Goal: Task Accomplishment & Management: Complete application form

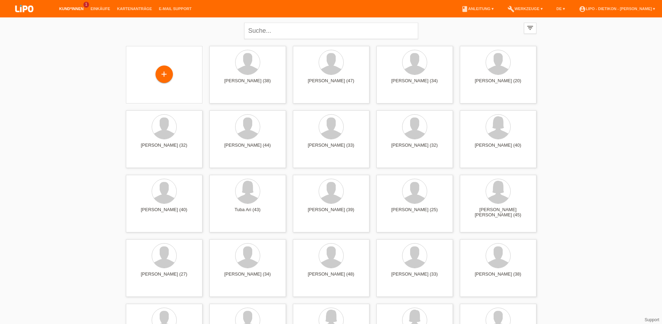
click at [66, 5] on li "Kund*innen 1" at bounding box center [71, 9] width 31 height 18
click at [67, 8] on link "Kund*innen" at bounding box center [71, 9] width 31 height 4
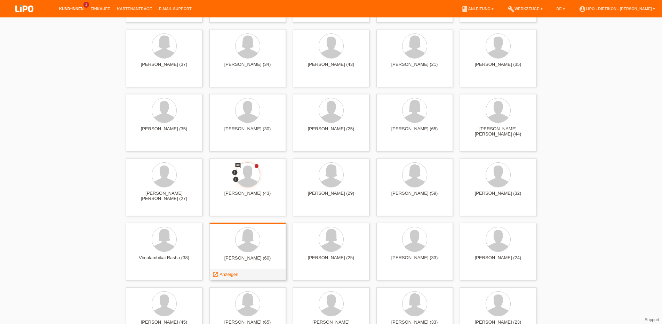
scroll to position [1562, 0]
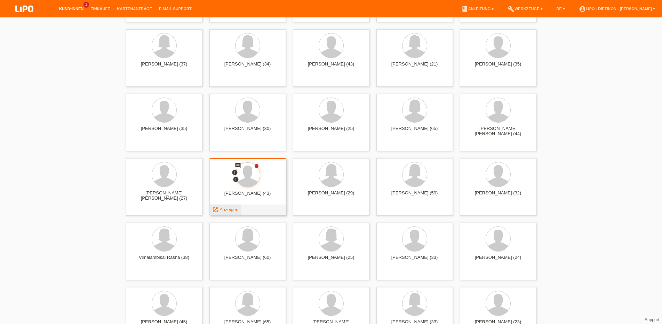
click at [220, 207] on span "Anzeigen" at bounding box center [229, 209] width 19 height 5
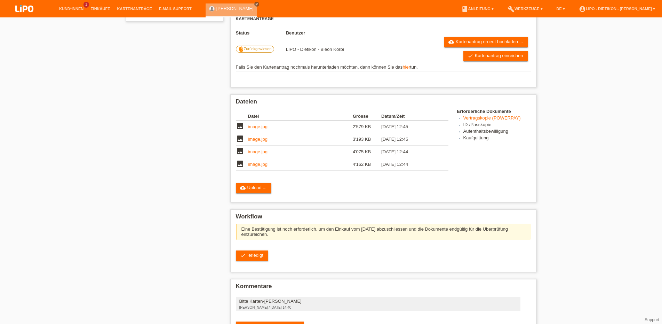
scroll to position [172, 0]
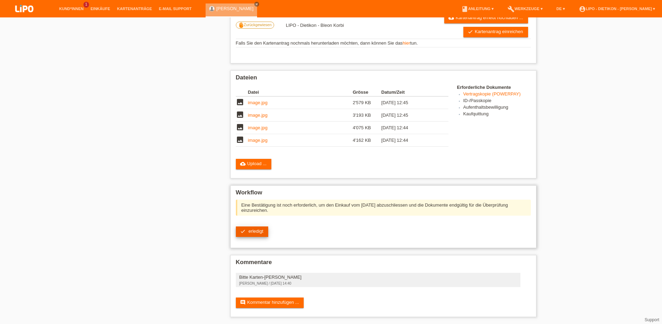
click at [256, 228] on span "erledigt" at bounding box center [255, 230] width 15 height 5
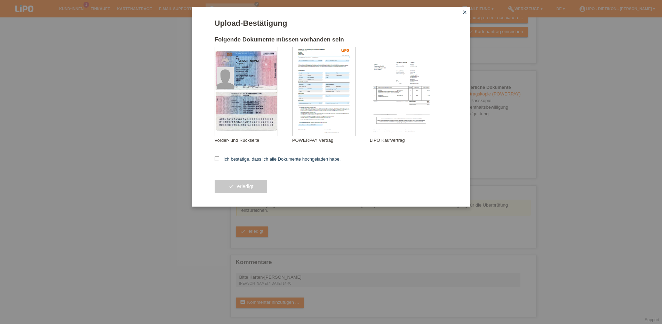
click at [213, 156] on div "Upload-Bestätigung Folgende Dokumente müssen vorhanden sein Petrov Deyan Vorder…" at bounding box center [331, 106] width 278 height 199
click at [214, 158] on div "Upload-Bestätigung Folgende Dokumente müssen vorhanden sein Petrov Deyan Vorder…" at bounding box center [331, 106] width 278 height 199
click at [215, 160] on icon at bounding box center [217, 158] width 5 height 5
click at [215, 160] on input "Ich bestätige, dass ich alle Dokumente hochgeladen habe." at bounding box center [217, 158] width 5 height 5
checkbox input "true"
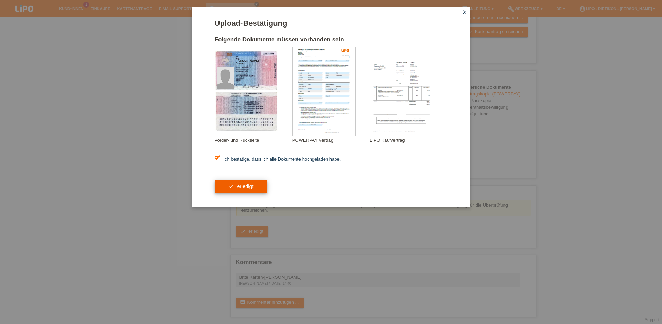
click at [228, 190] on button "check erledigt" at bounding box center [241, 186] width 53 height 13
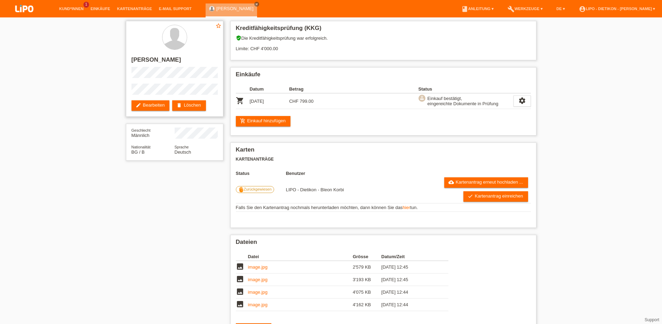
click at [143, 58] on h2 "[PERSON_NAME]" at bounding box center [175, 61] width 86 height 10
click at [143, 58] on h2 "Deyan Petrov" at bounding box center [175, 61] width 86 height 10
copy h2 "Deyan"
click at [161, 61] on h2 "[PERSON_NAME]" at bounding box center [175, 61] width 86 height 10
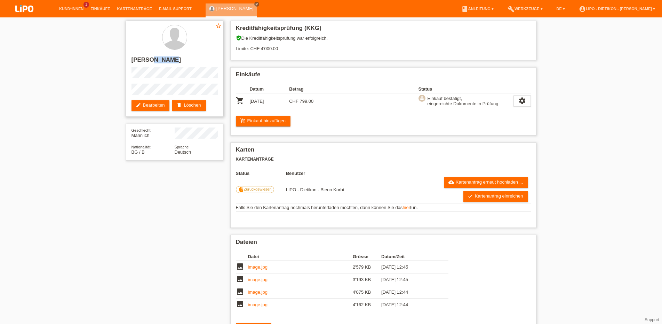
copy h2 "[PERSON_NAME]"
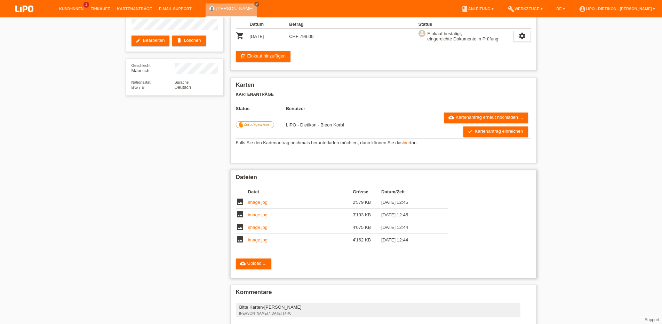
scroll to position [103, 0]
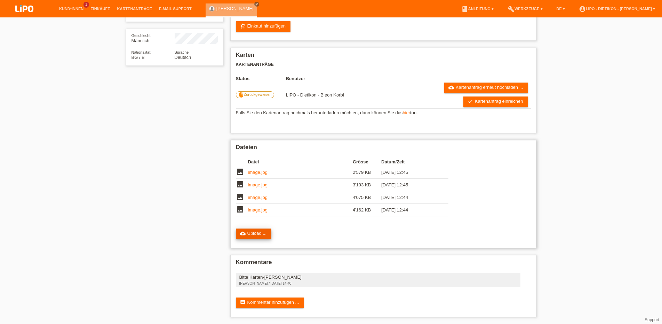
click at [250, 229] on link "cloud_upload Upload ..." at bounding box center [254, 233] width 36 height 10
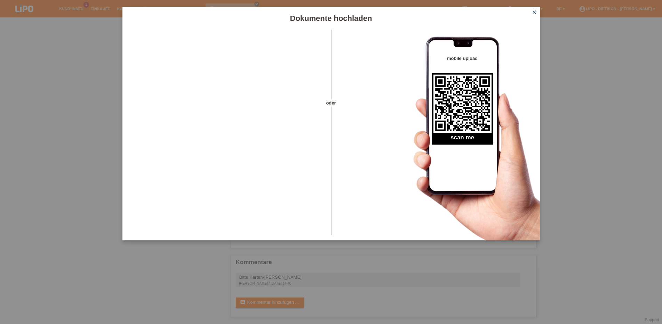
click at [532, 10] on icon "close" at bounding box center [535, 12] width 6 height 6
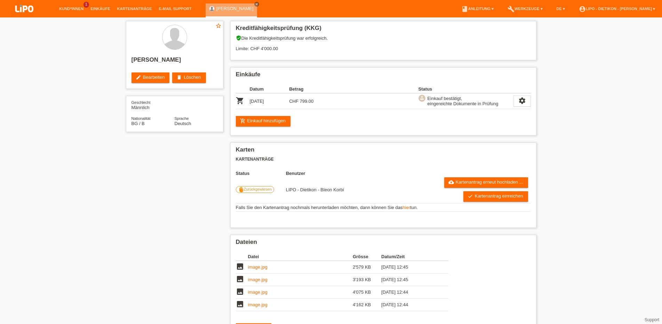
scroll to position [103, 0]
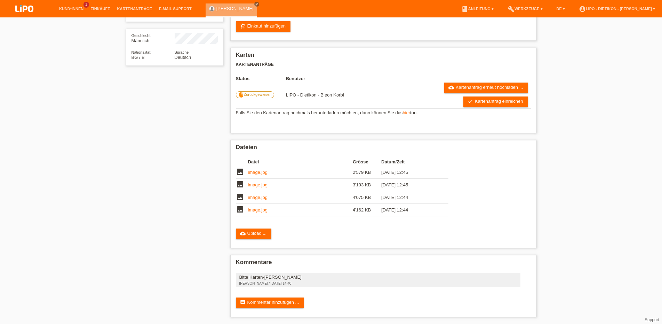
click at [65, 5] on li "Kund*innen 1" at bounding box center [71, 9] width 31 height 18
click at [71, 11] on link "Kund*innen" at bounding box center [71, 9] width 31 height 4
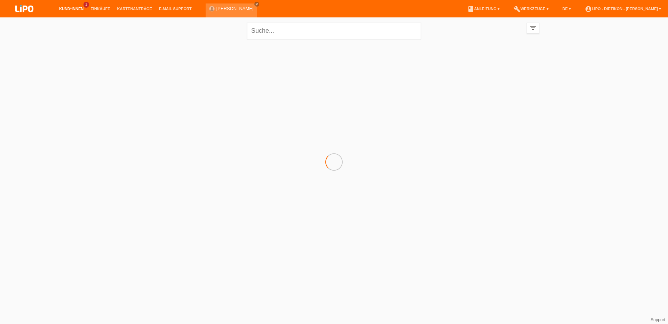
click at [239, 6] on div "[PERSON_NAME] close" at bounding box center [233, 8] width 55 height 17
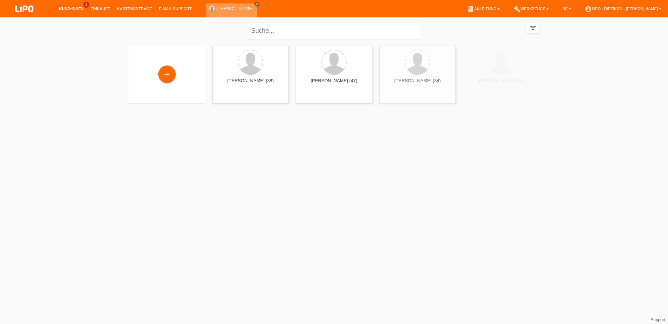
click at [255, 3] on icon "close" at bounding box center [256, 3] width 3 height 3
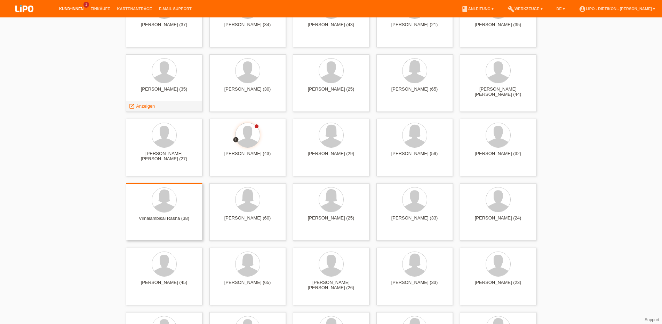
scroll to position [1668, 0]
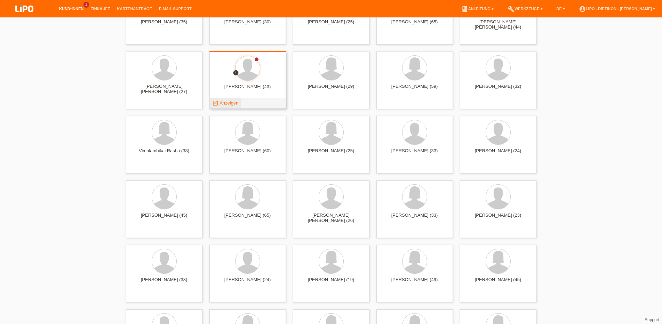
click at [224, 104] on span "Anzeigen" at bounding box center [229, 102] width 19 height 5
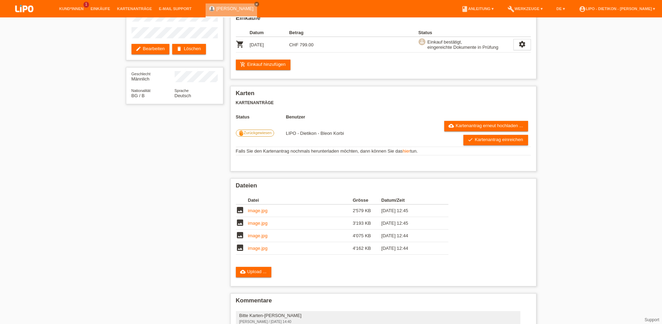
scroll to position [103, 0]
